Goal: Browse casually: Explore the website without a specific task or goal

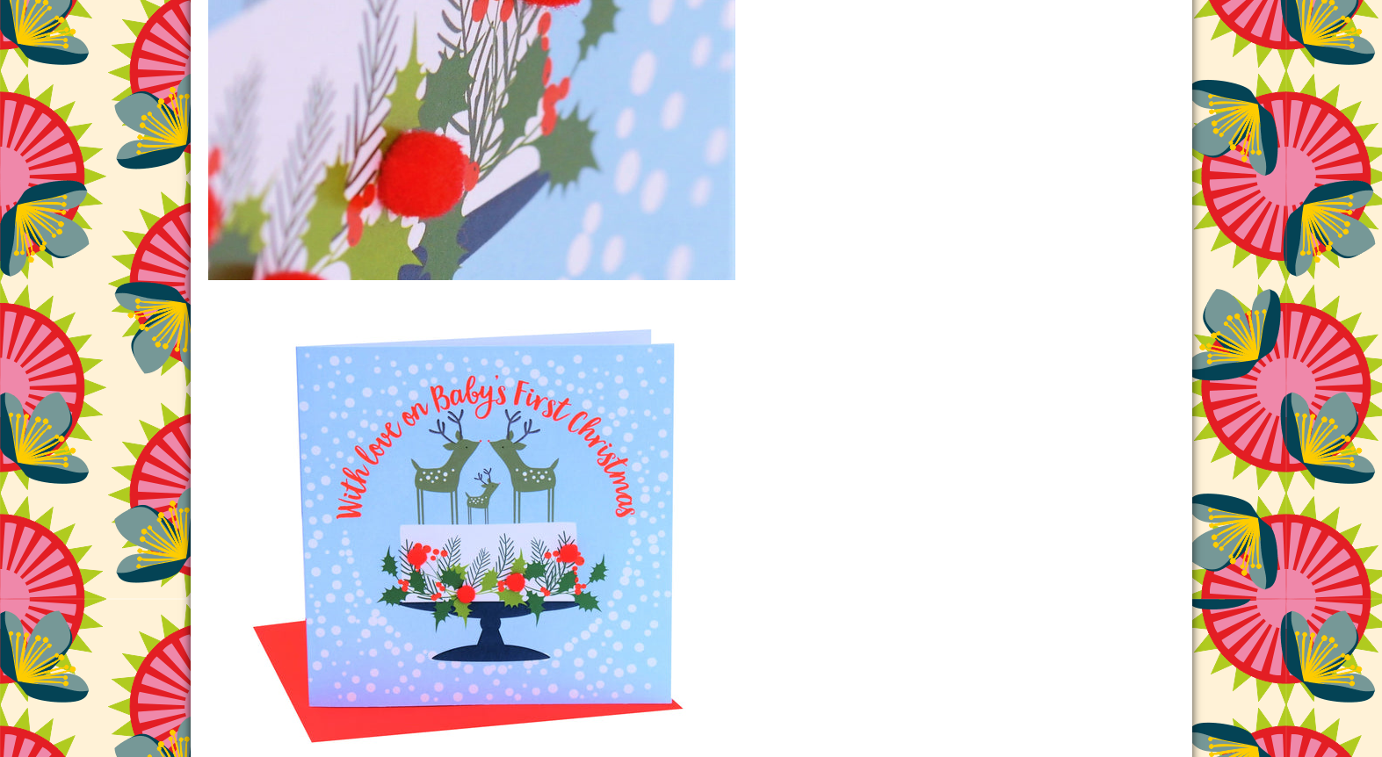
scroll to position [2271, 0]
